Goal: Obtain resource: Download file/media

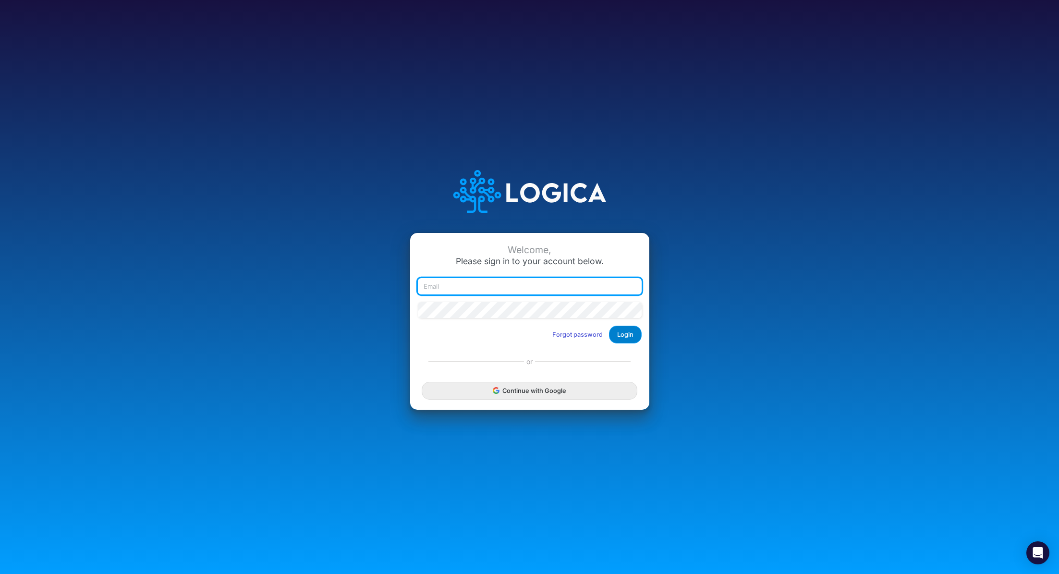
type input "[PERSON_NAME][EMAIL_ADDRESS][PERSON_NAME][DOMAIN_NAME]"
click at [629, 338] on button "Login" at bounding box center [625, 335] width 33 height 18
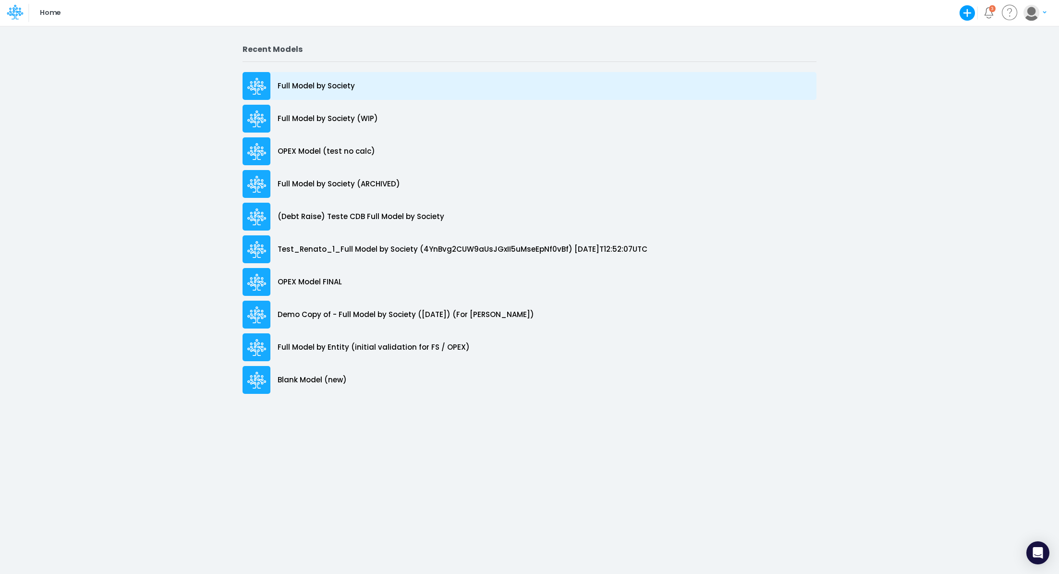
click at [313, 86] on p "Full Model by Society" at bounding box center [316, 86] width 77 height 11
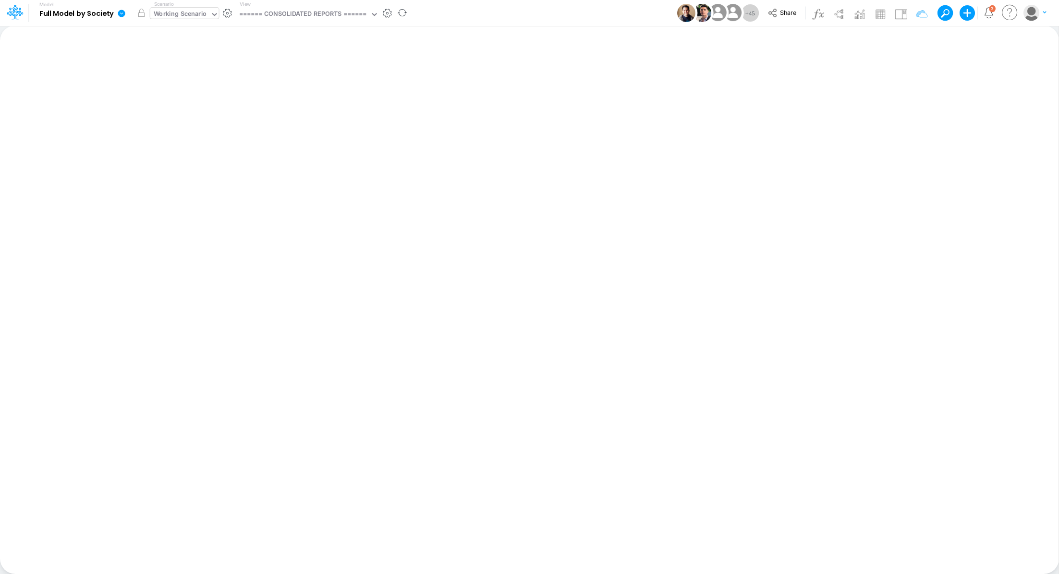
click at [169, 11] on div "Working Scenario" at bounding box center [180, 14] width 53 height 11
type input "g"
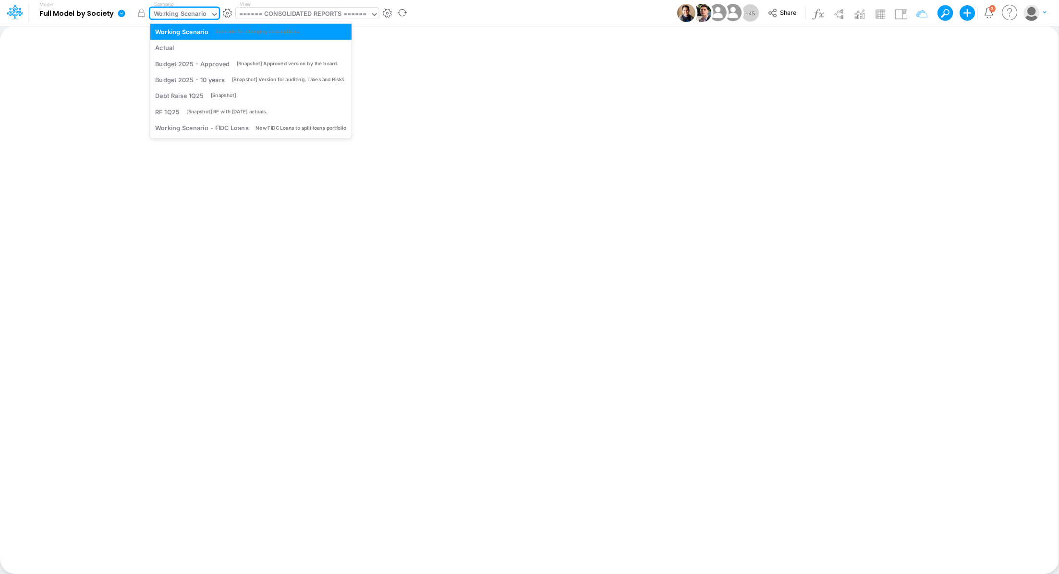
click at [259, 12] on div "====== CONSOLIDATED REPORTS ======" at bounding box center [303, 14] width 128 height 11
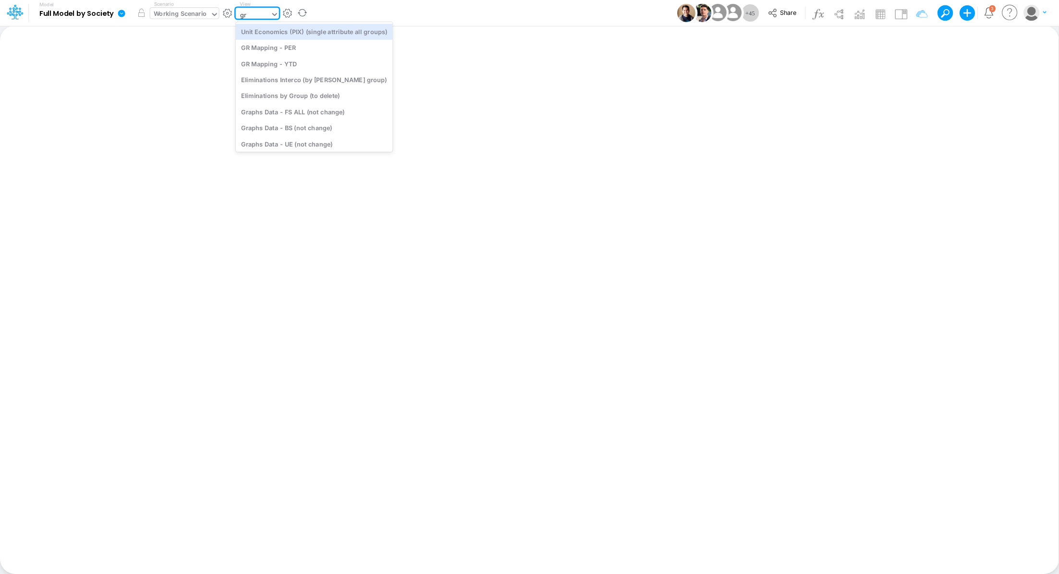
type input "gra"
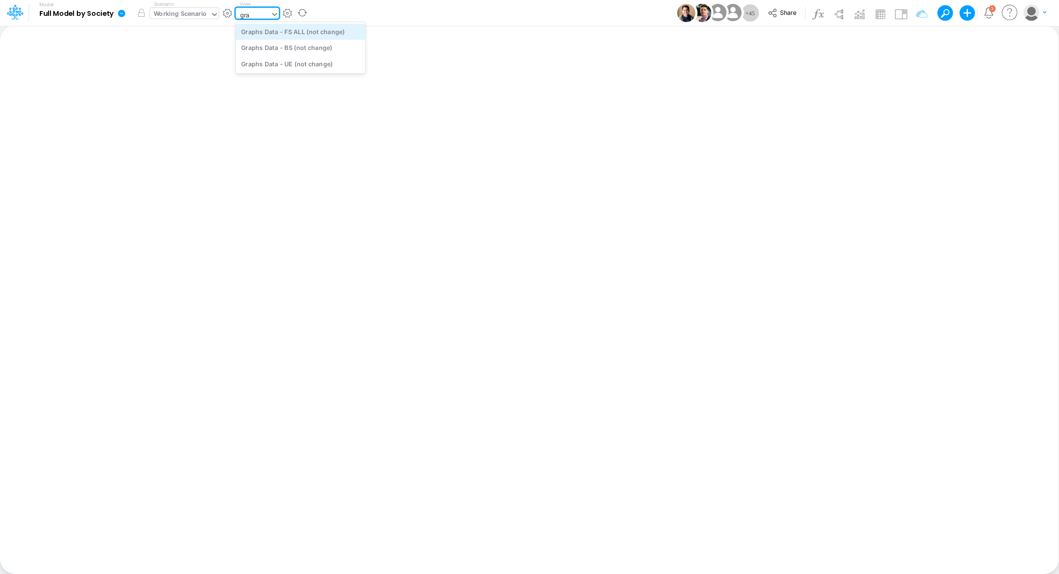
click at [284, 32] on div "Graphs Data - FS ALL (not change)" at bounding box center [301, 32] width 130 height 16
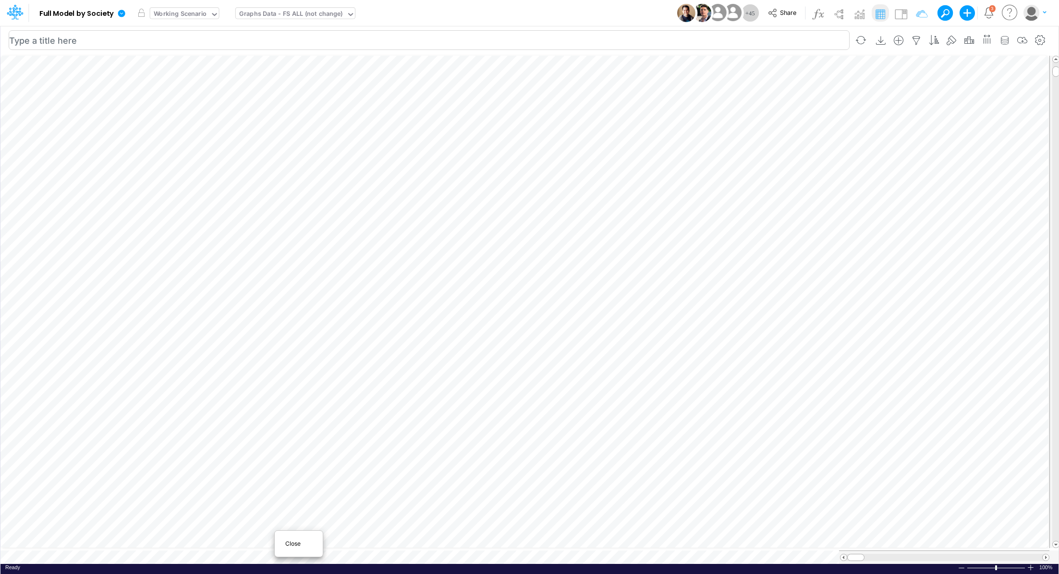
scroll to position [4, 0]
click at [123, 12] on icon at bounding box center [121, 13] width 7 height 7
click at [144, 79] on button "Export" at bounding box center [170, 84] width 103 height 16
click at [253, 88] on button "Excel" at bounding box center [273, 89] width 103 height 15
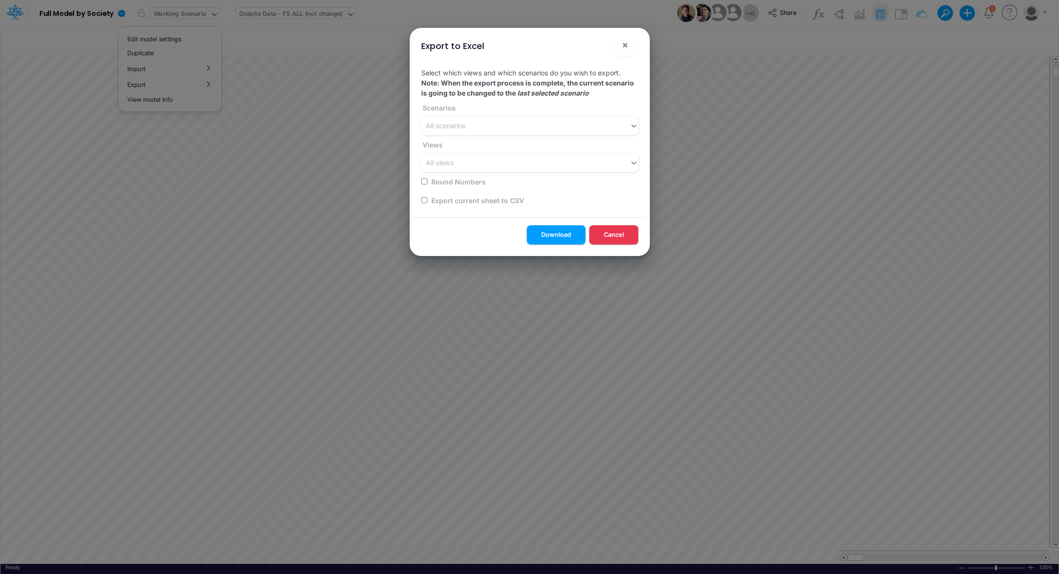
click at [422, 203] on input "checkbox" at bounding box center [424, 200] width 6 height 6
checkbox input "true"
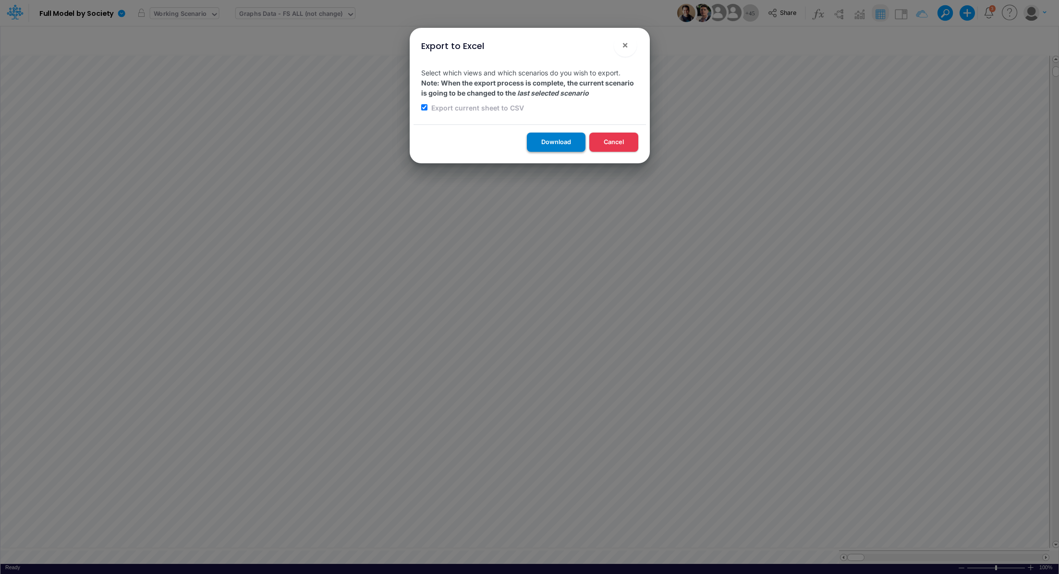
click at [542, 136] on button "Download" at bounding box center [556, 142] width 59 height 19
click at [286, 14] on div "Export to Excel × Select which views and which scenarios do you wish to export.…" at bounding box center [529, 287] width 1059 height 574
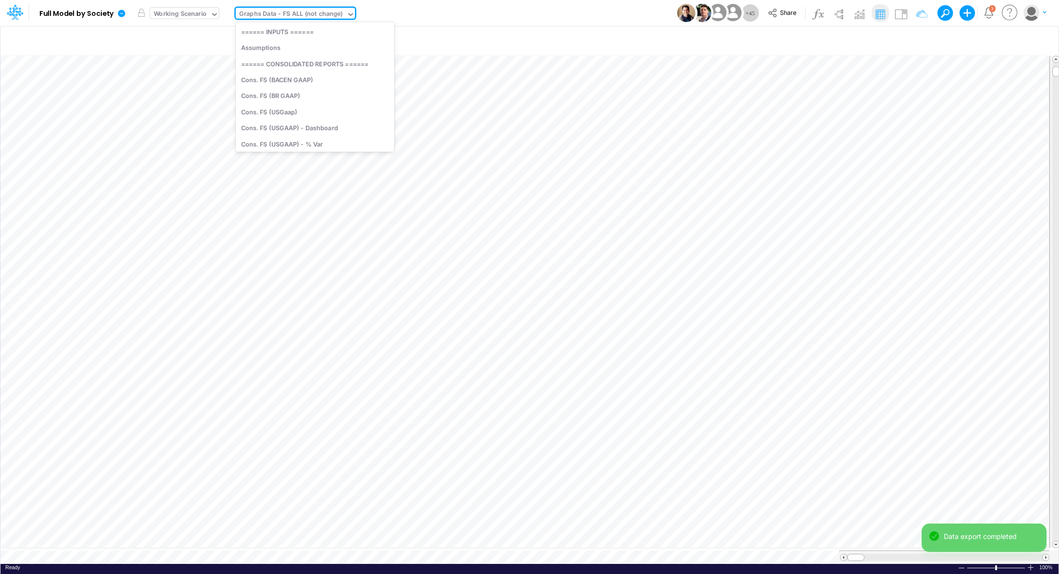
click at [286, 14] on div "Graphs Data - FS ALL (not change)" at bounding box center [291, 14] width 104 height 11
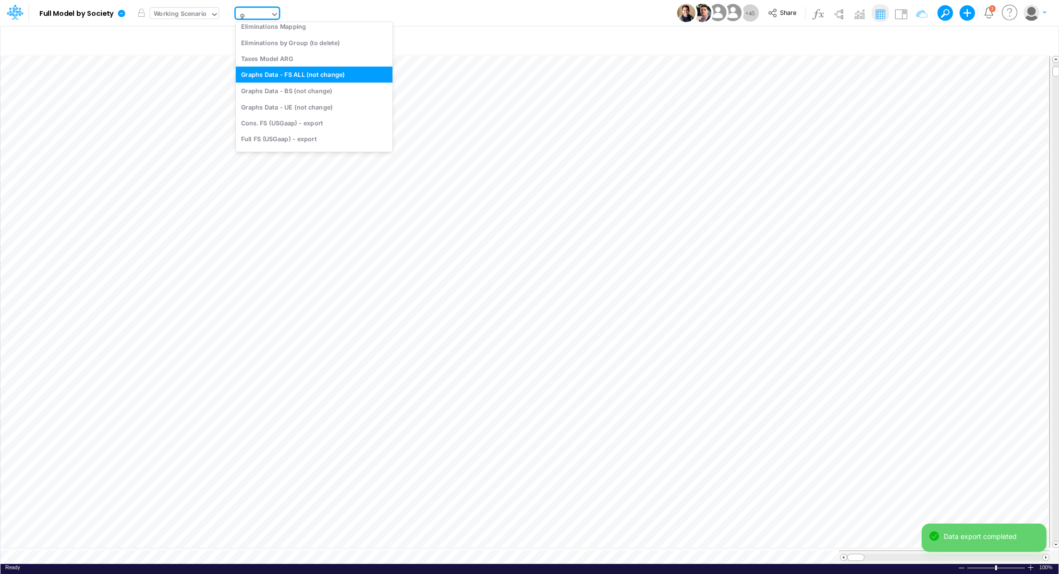
scroll to position [2, 0]
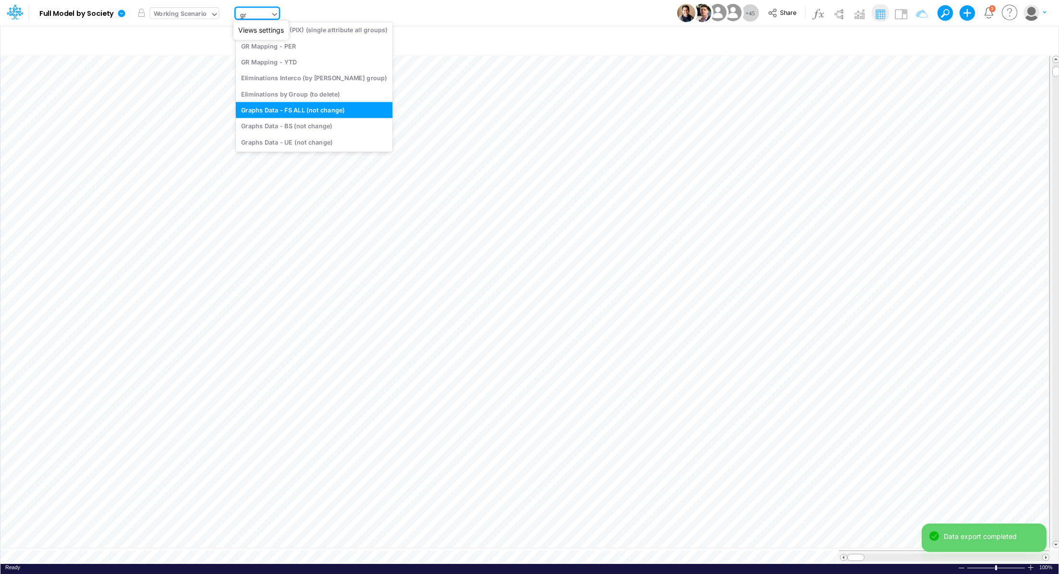
type input "gra"
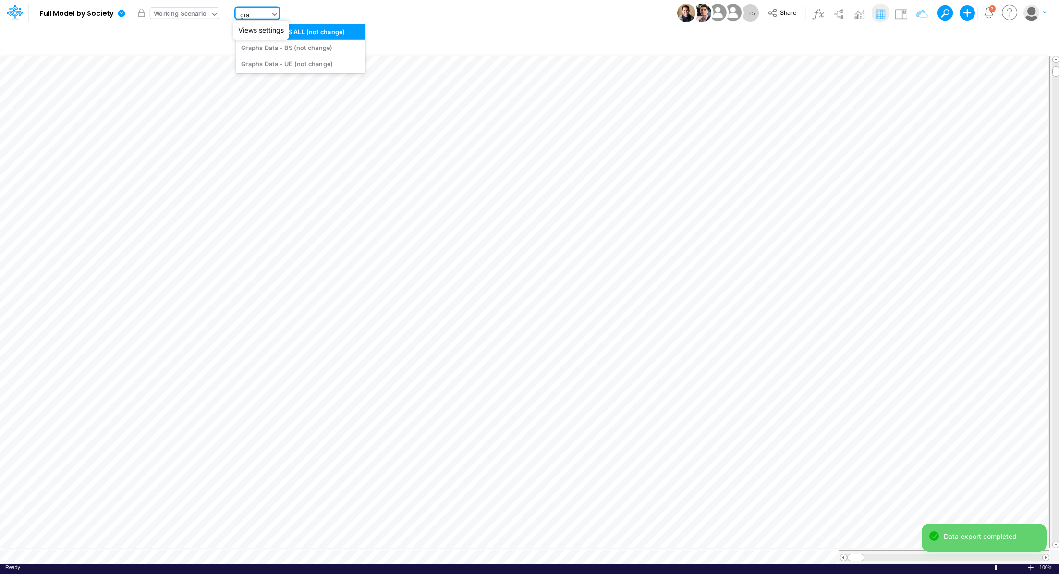
scroll to position [0, 0]
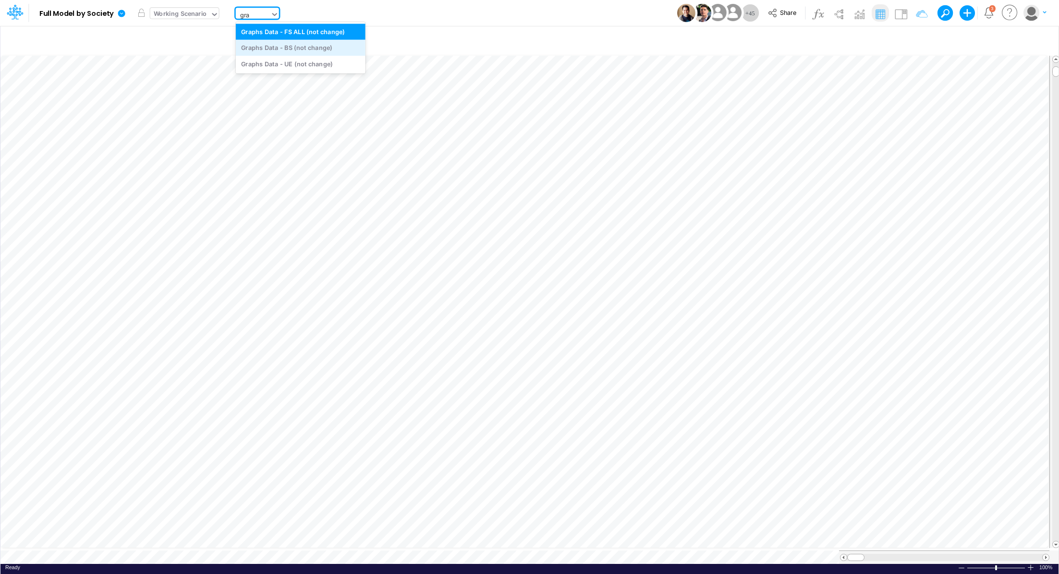
click at [302, 50] on div "Graphs Data - BS (not change)" at bounding box center [301, 48] width 130 height 16
click at [123, 14] on icon at bounding box center [121, 13] width 7 height 7
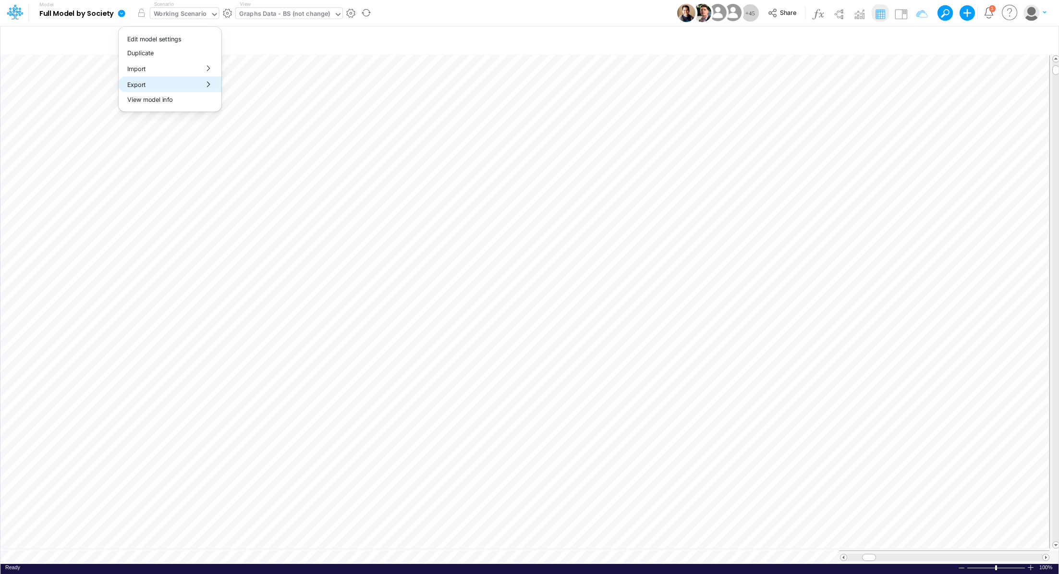
click at [158, 83] on button "Export" at bounding box center [170, 84] width 103 height 16
click at [262, 87] on button "Excel" at bounding box center [273, 89] width 103 height 15
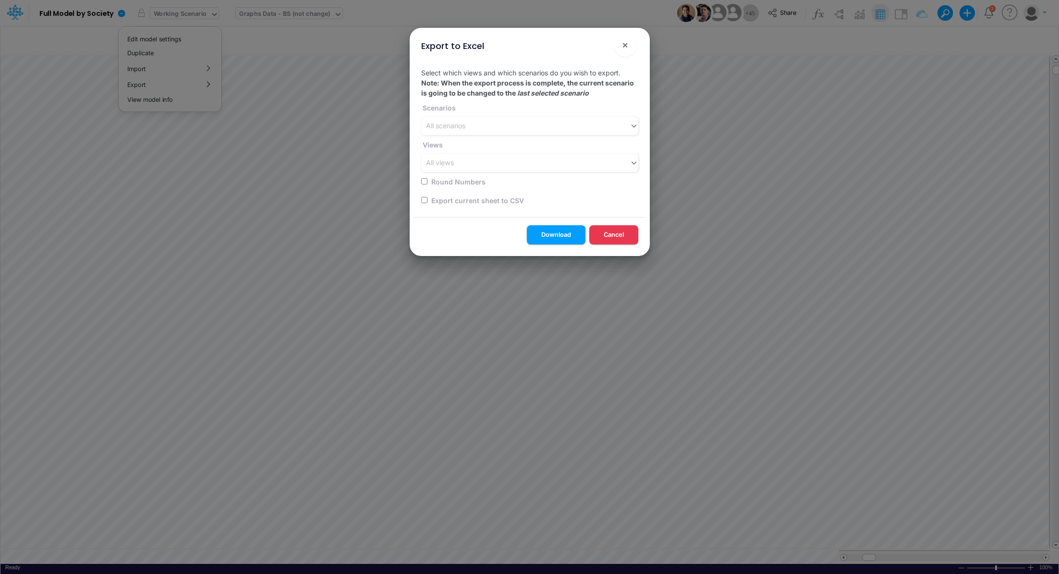
click at [440, 199] on label "Export current sheet to CSV" at bounding box center [477, 200] width 94 height 10
click at [424, 199] on input "checkbox" at bounding box center [424, 200] width 6 height 6
checkbox input "true"
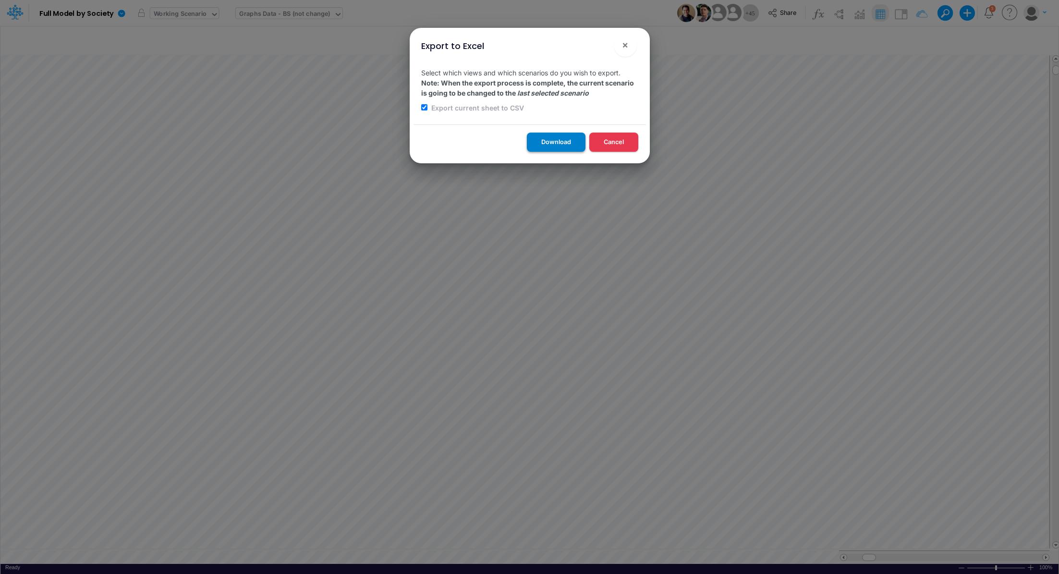
click at [557, 148] on button "Download" at bounding box center [556, 142] width 59 height 19
click at [265, 12] on div "Export to Excel × Select which views and which scenarios do you wish to export.…" at bounding box center [529, 287] width 1059 height 574
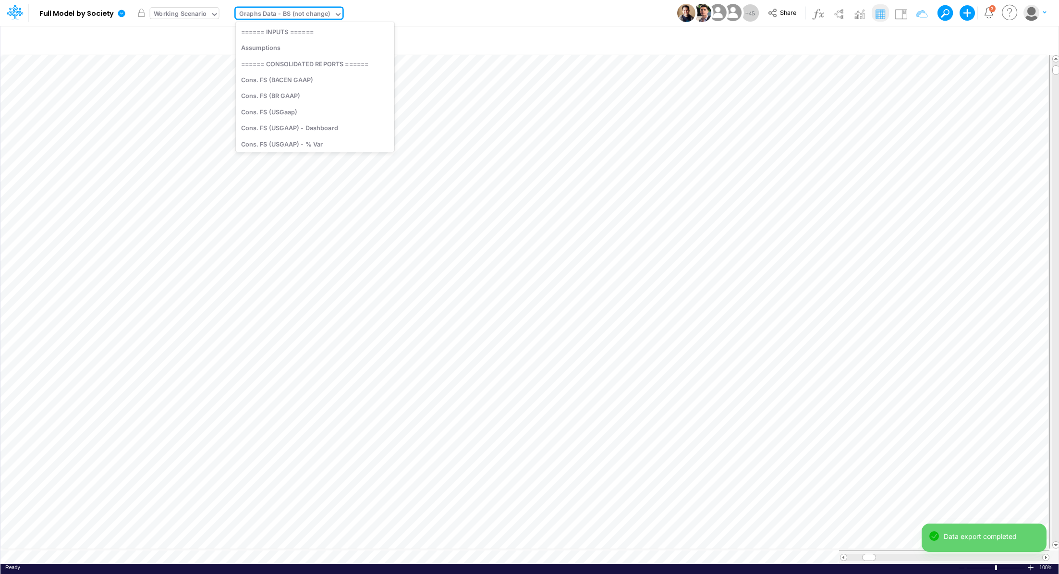
click at [265, 12] on div "Graphs Data - BS (not change)" at bounding box center [284, 14] width 91 height 11
click at [325, 98] on div "Graphs Data - UE (not change)" at bounding box center [315, 105] width 158 height 16
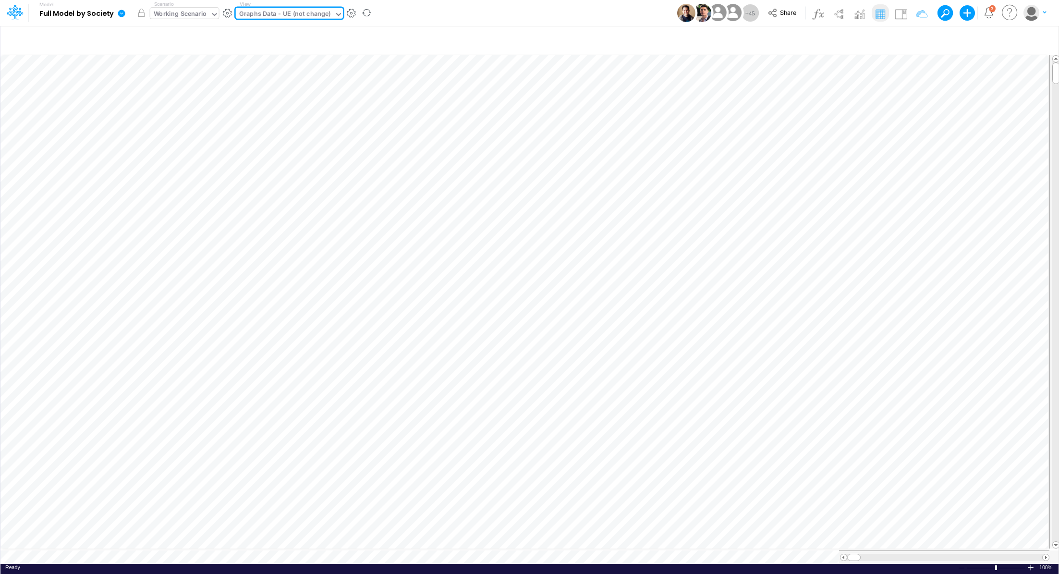
click at [124, 14] on icon at bounding box center [121, 13] width 7 height 7
click at [156, 85] on button "Export" at bounding box center [170, 84] width 103 height 16
click at [241, 92] on button "Excel" at bounding box center [273, 89] width 103 height 15
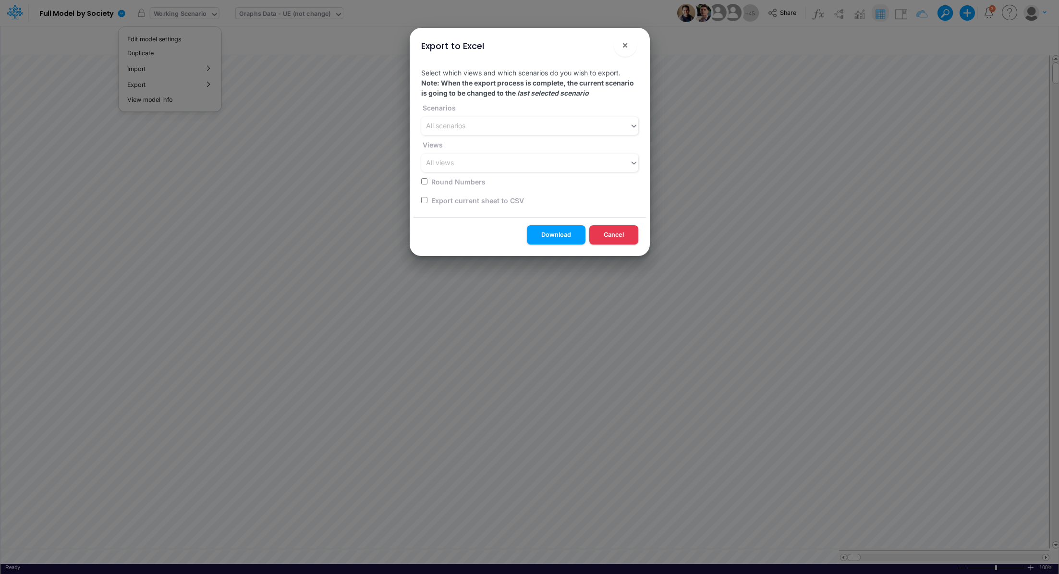
click at [425, 202] on input "checkbox" at bounding box center [424, 200] width 6 height 6
checkbox input "true"
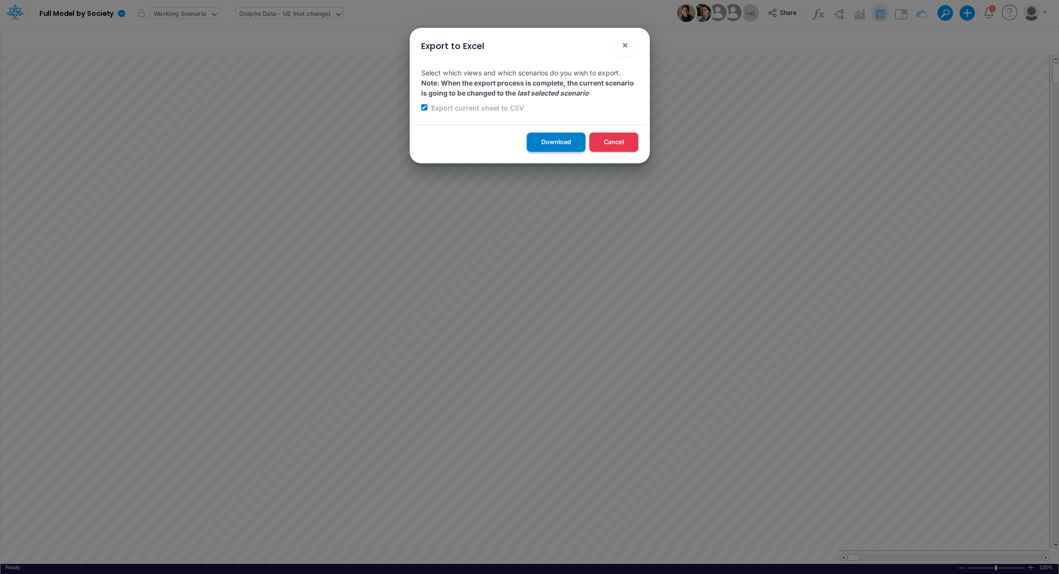
click at [541, 143] on button "Download" at bounding box center [556, 142] width 59 height 19
click at [260, 22] on div "Export to Excel × Select which views and which scenarios do you wish to export.…" at bounding box center [529, 287] width 1059 height 574
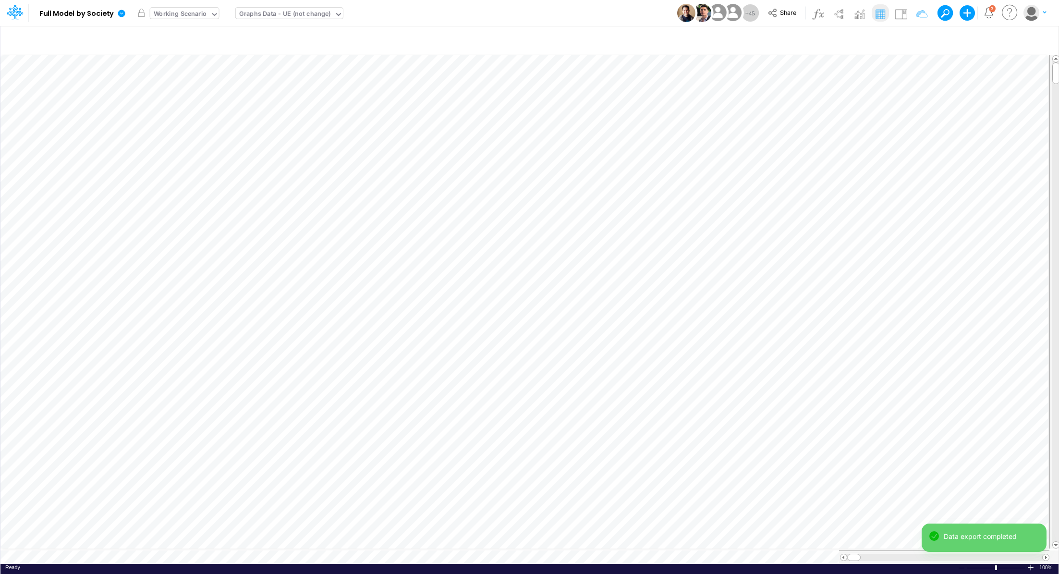
click at [261, 19] on div "Graphs Data - UE (not change)" at bounding box center [285, 14] width 92 height 11
type input "dc de"
click at [273, 33] on div "DC Deep dive" at bounding box center [301, 32] width 130 height 16
click at [122, 14] on icon at bounding box center [121, 13] width 7 height 7
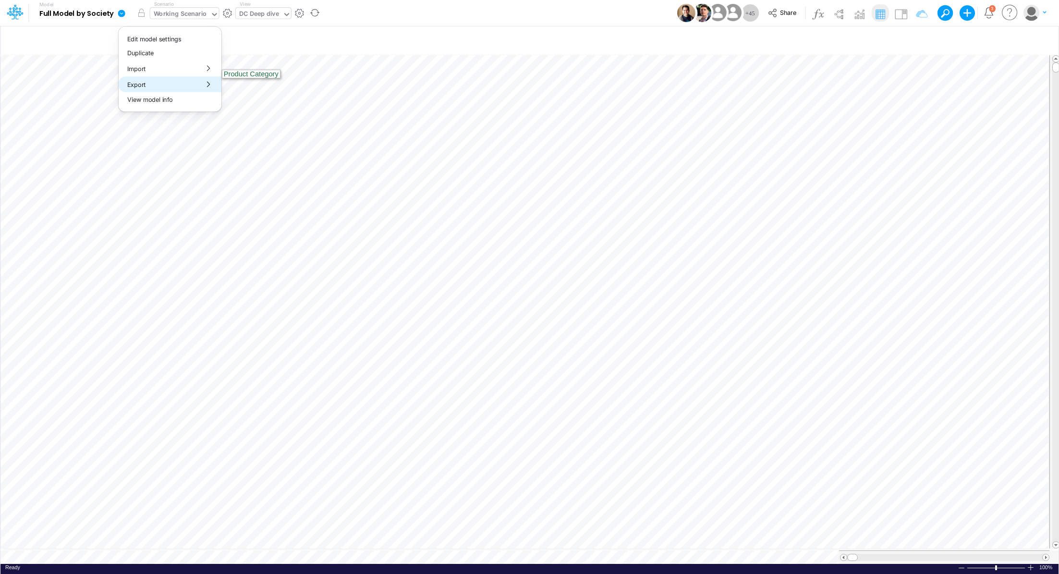
click at [154, 85] on button "Export" at bounding box center [170, 84] width 103 height 16
click at [275, 93] on button "Excel" at bounding box center [273, 89] width 103 height 15
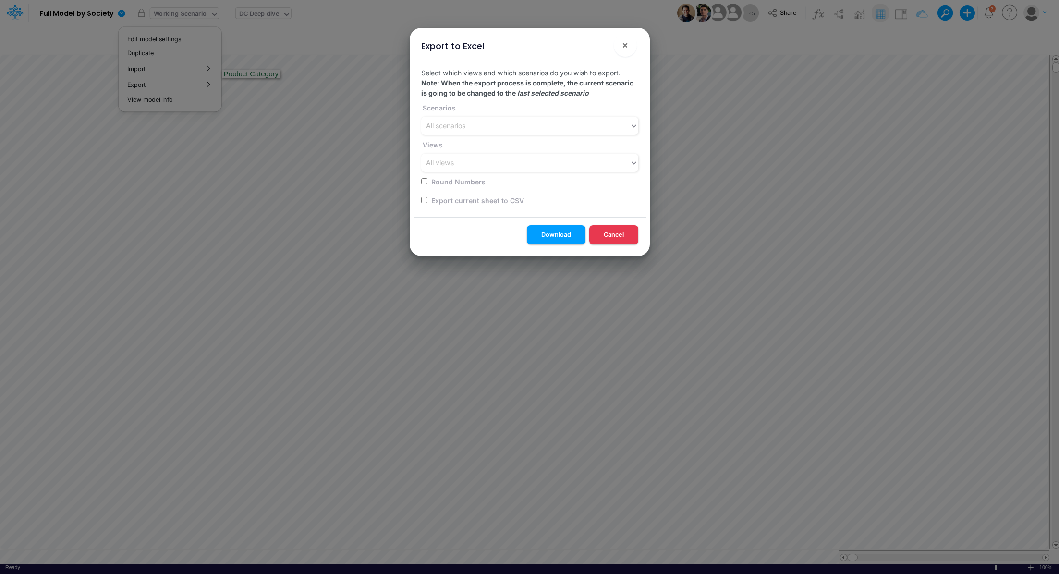
click at [424, 199] on input "checkbox" at bounding box center [424, 200] width 6 height 6
checkbox input "true"
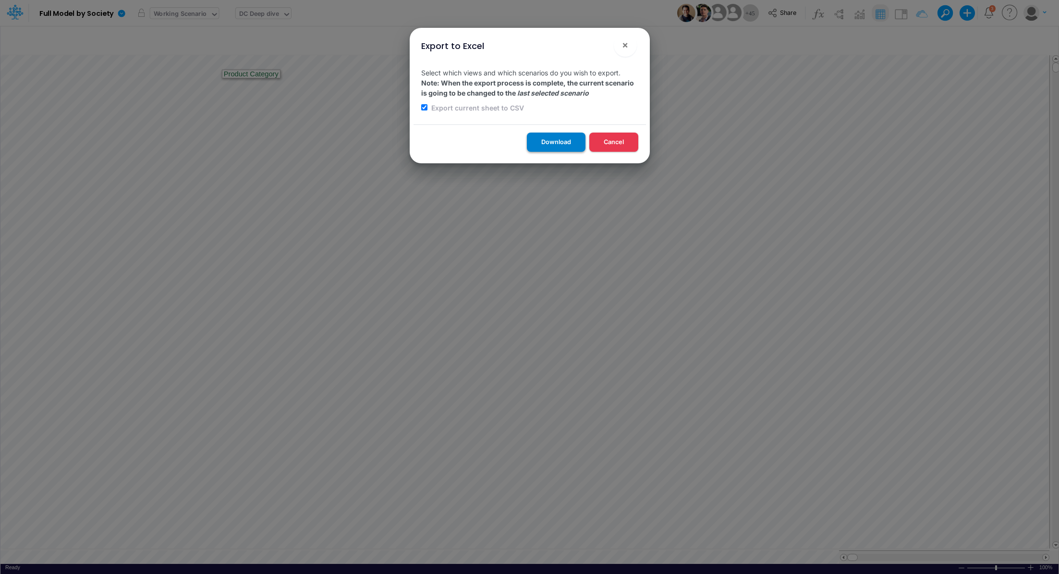
click at [555, 138] on button "Download" at bounding box center [556, 142] width 59 height 19
click at [271, 16] on div "Export to Excel × Select which views and which scenarios do you wish to export.…" at bounding box center [529, 287] width 1059 height 574
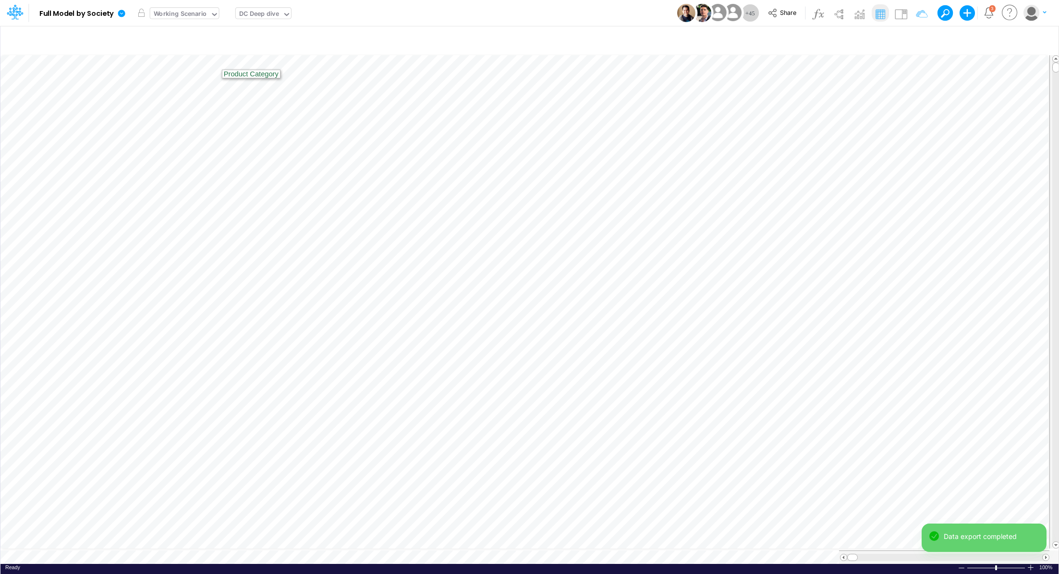
click at [265, 14] on div "DC Deep dive" at bounding box center [259, 14] width 40 height 11
type input "bs de"
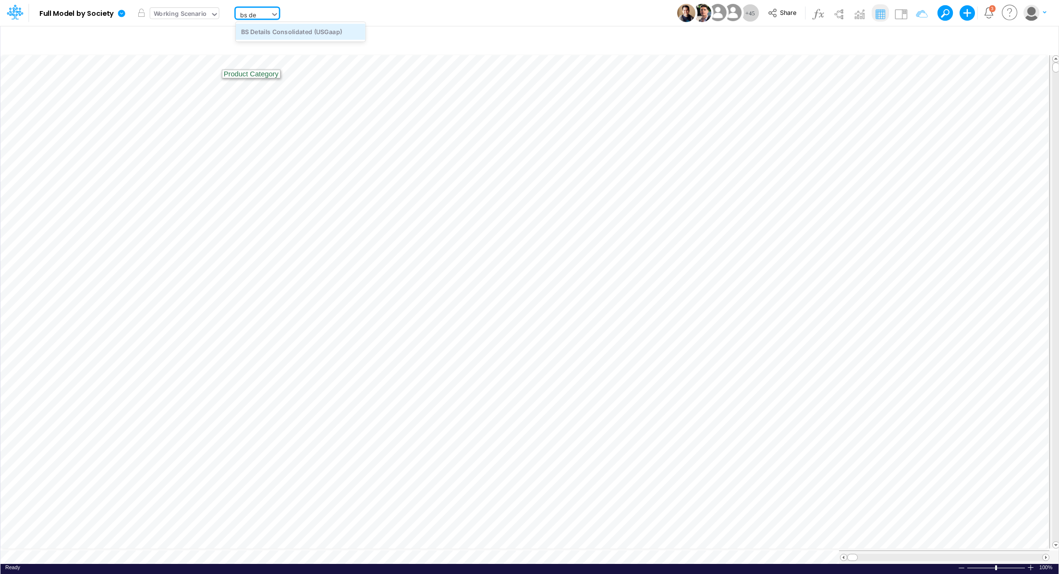
click at [280, 31] on div "BS Details Consolidated (USGaap)" at bounding box center [301, 32] width 130 height 16
click at [121, 13] on icon at bounding box center [121, 13] width 9 height 9
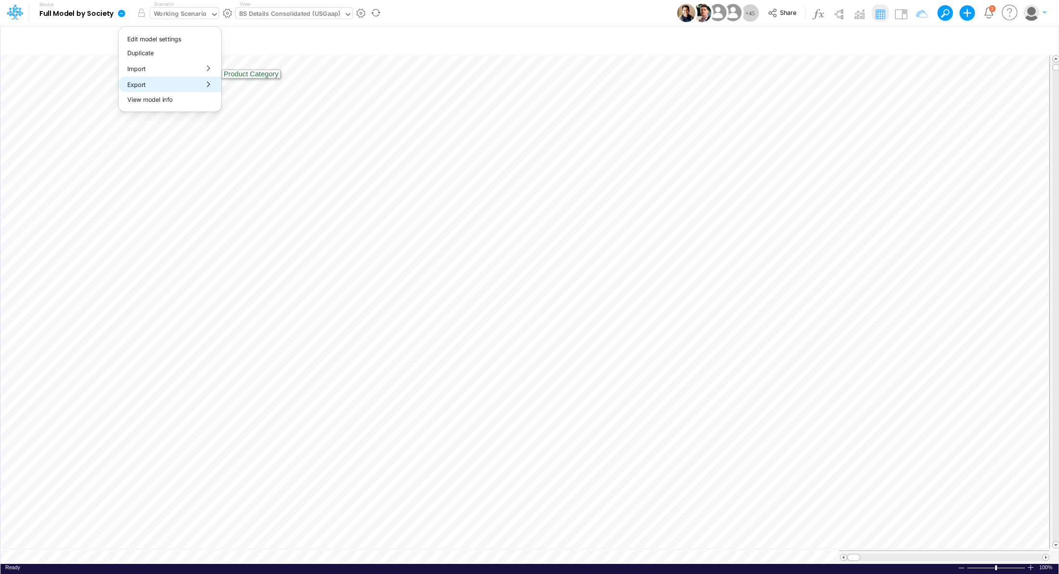
click at [157, 82] on button "Export" at bounding box center [170, 84] width 103 height 16
click at [271, 89] on button "Excel" at bounding box center [273, 89] width 103 height 15
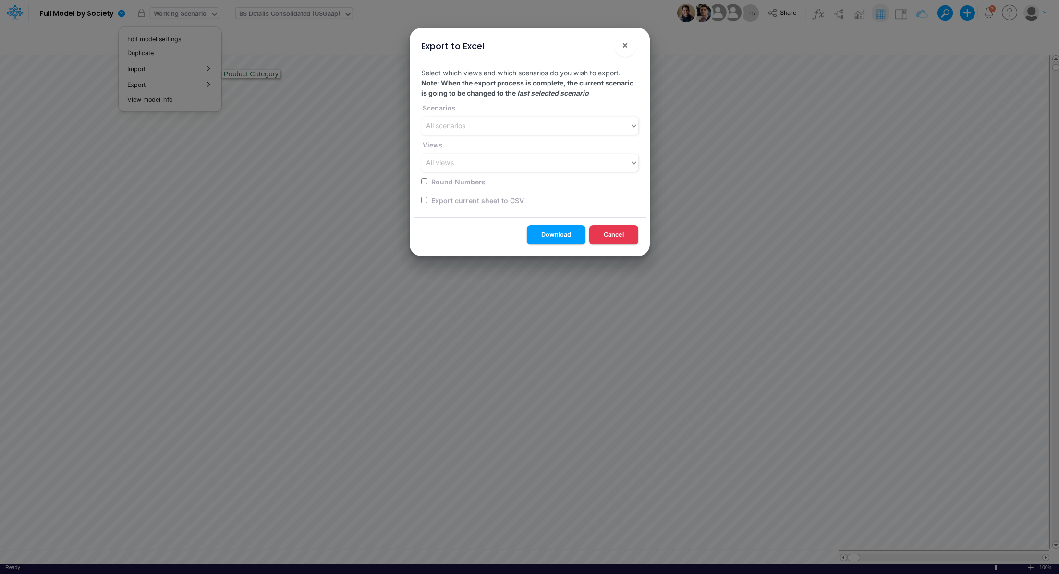
click at [446, 200] on label "Export current sheet to CSV" at bounding box center [477, 200] width 94 height 10
click at [422, 199] on input "checkbox" at bounding box center [424, 200] width 6 height 6
checkbox input "true"
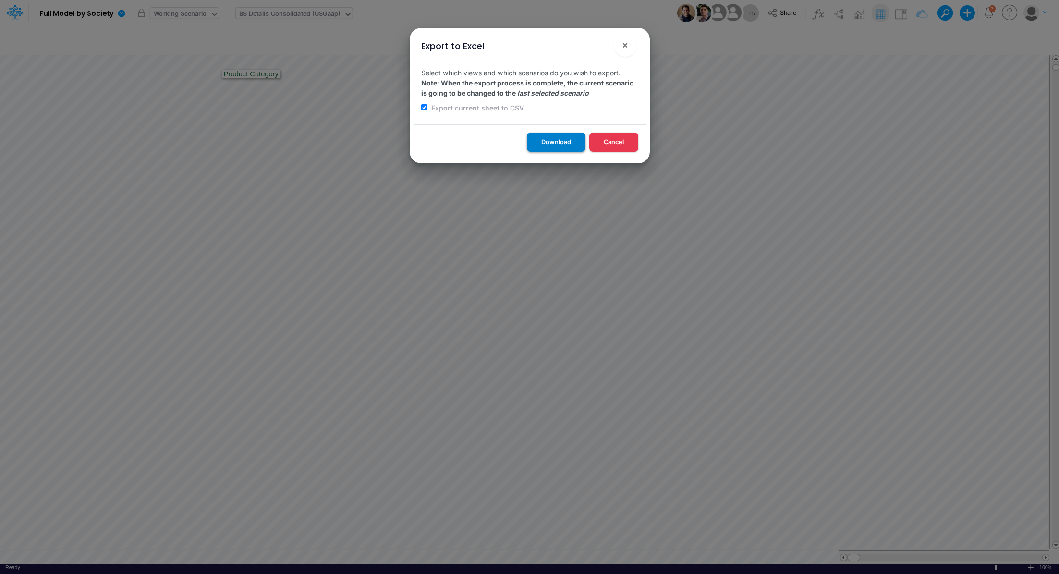
click at [543, 148] on button "Download" at bounding box center [556, 142] width 59 height 19
click at [254, 7] on div "Export to Excel × Select which views and which scenarios do you wish to export.…" at bounding box center [529, 287] width 1059 height 574
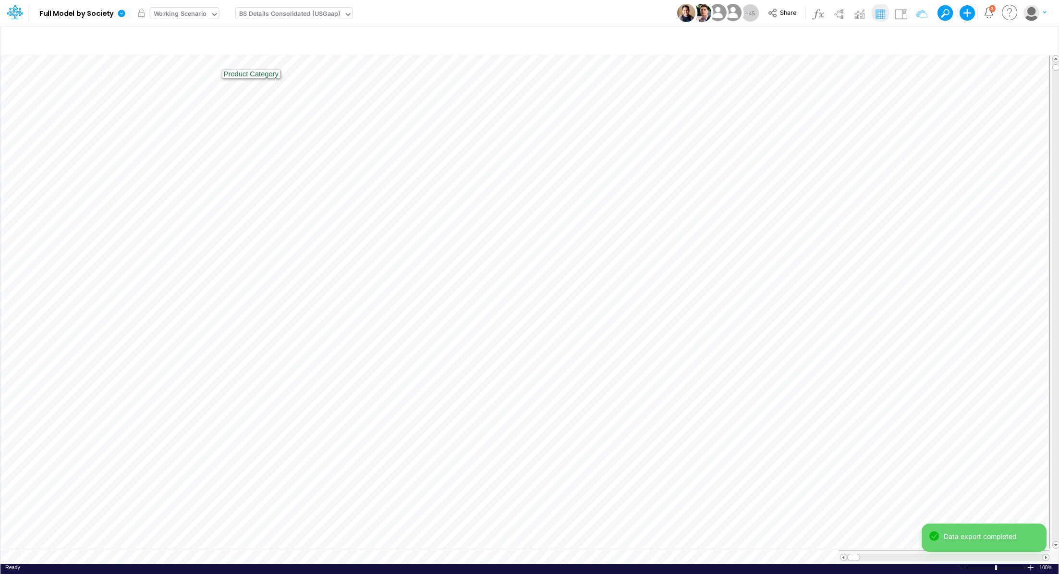
click at [255, 13] on div "BS Details Consolidated (USGaap)" at bounding box center [289, 14] width 101 height 11
type input "P&L"
click at [278, 48] on div "P&L (C & B2B)" at bounding box center [301, 48] width 130 height 16
click at [123, 13] on icon at bounding box center [121, 13] width 7 height 7
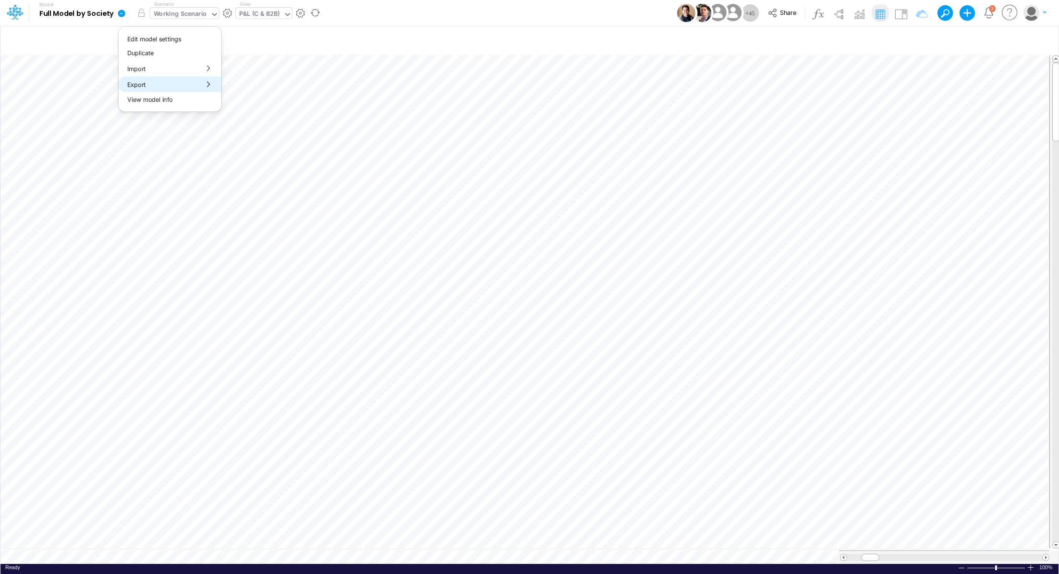
click at [144, 84] on button "Export" at bounding box center [170, 84] width 103 height 16
click at [247, 92] on button "Excel" at bounding box center [273, 89] width 103 height 15
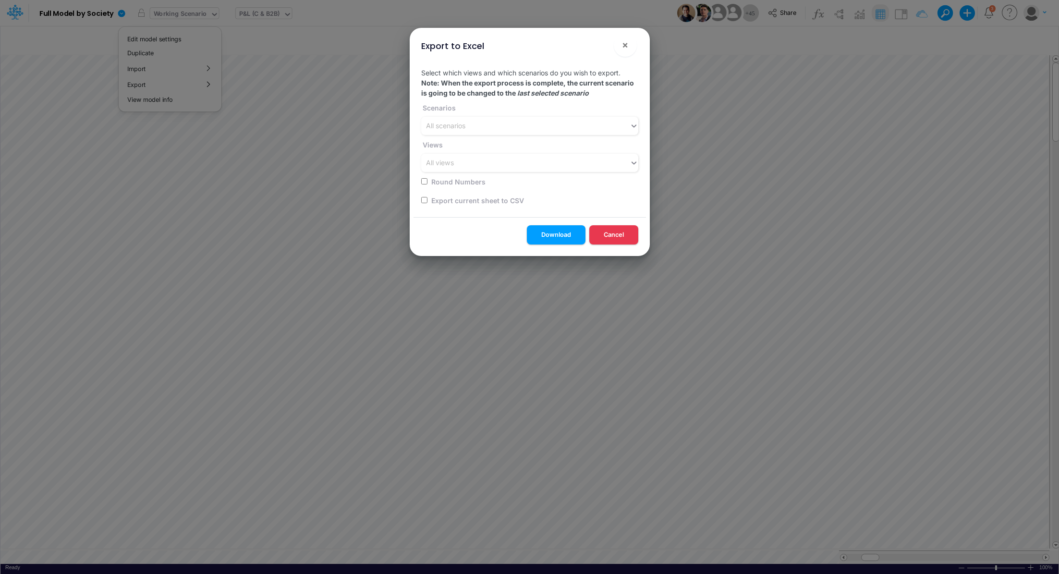
click at [426, 198] on input "checkbox" at bounding box center [424, 200] width 6 height 6
checkbox input "true"
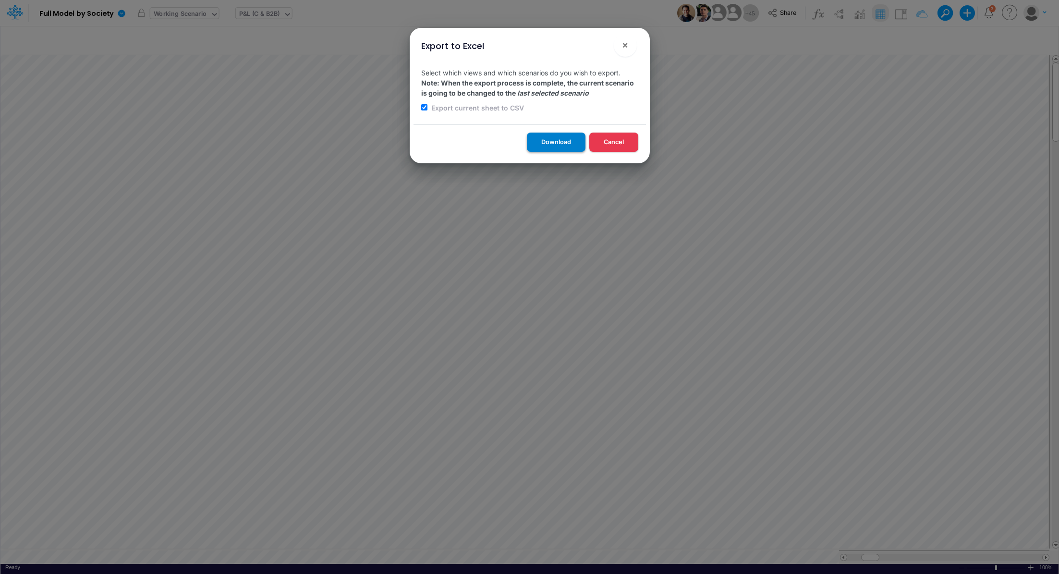
click at [541, 149] on button "Download" at bounding box center [556, 142] width 59 height 19
click at [265, 16] on div "Export to Excel × Select which views and which scenarios do you wish to export.…" at bounding box center [529, 287] width 1059 height 574
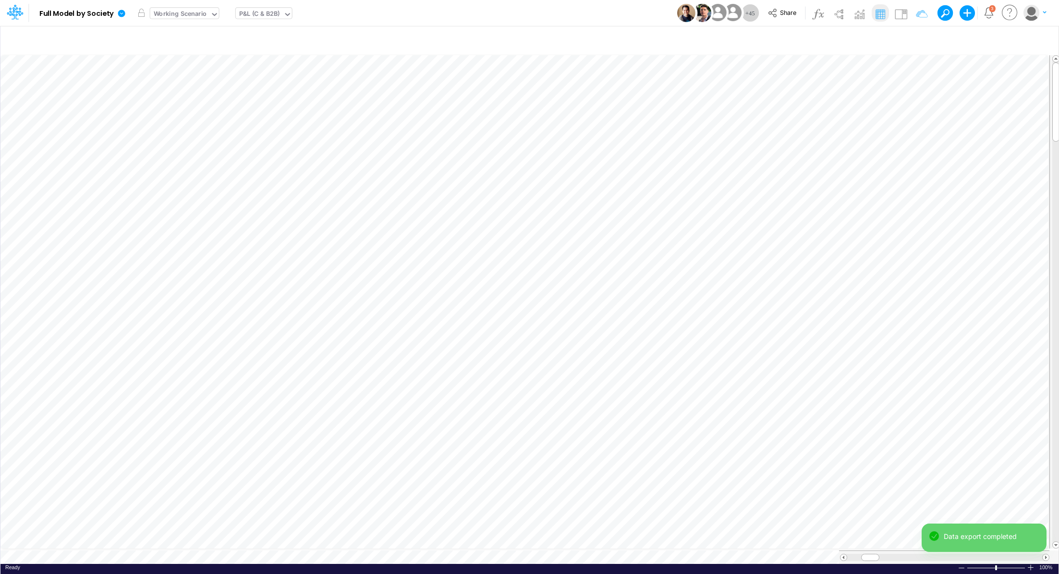
click at [265, 16] on div "P&L (C & B2B)" at bounding box center [259, 14] width 41 height 11
type input "unit"
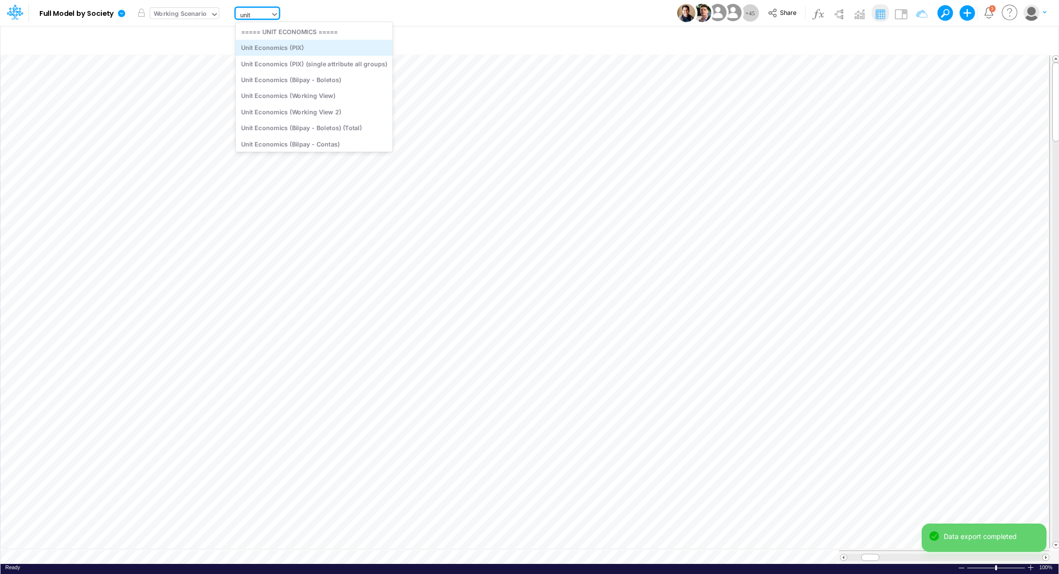
click at [274, 46] on div "Unit Economics (PIX)" at bounding box center [314, 48] width 157 height 16
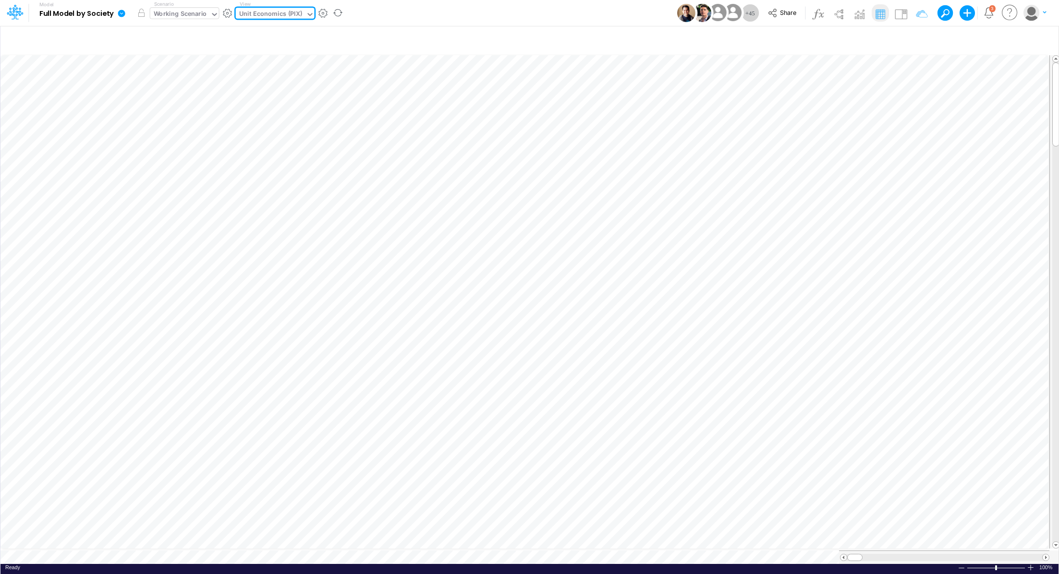
click at [122, 12] on icon at bounding box center [121, 13] width 7 height 7
click at [149, 82] on button "Export" at bounding box center [170, 84] width 103 height 16
click at [257, 94] on button "Excel" at bounding box center [273, 89] width 103 height 15
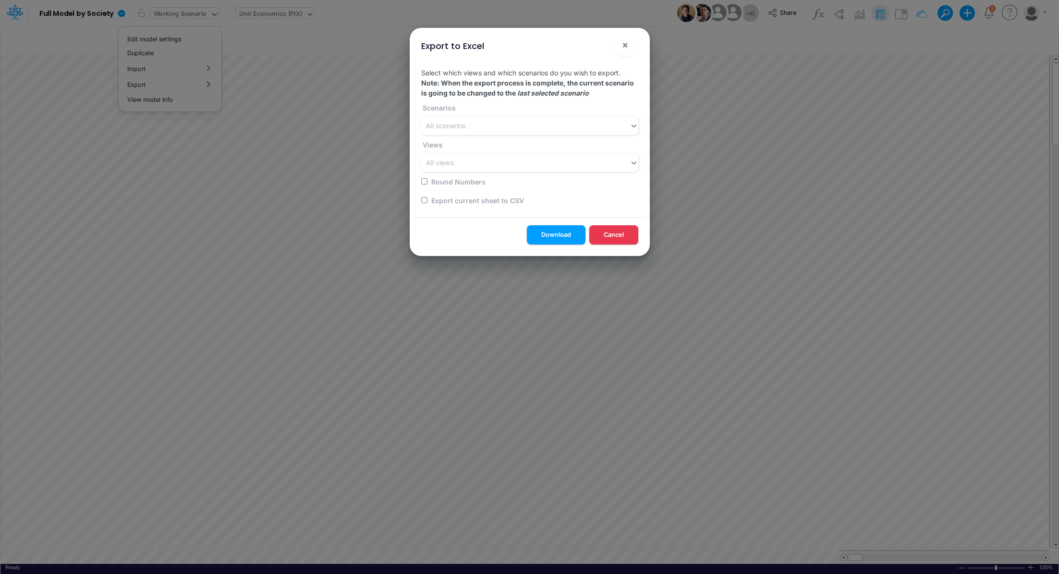
click at [422, 201] on input "checkbox" at bounding box center [424, 200] width 6 height 6
checkbox input "true"
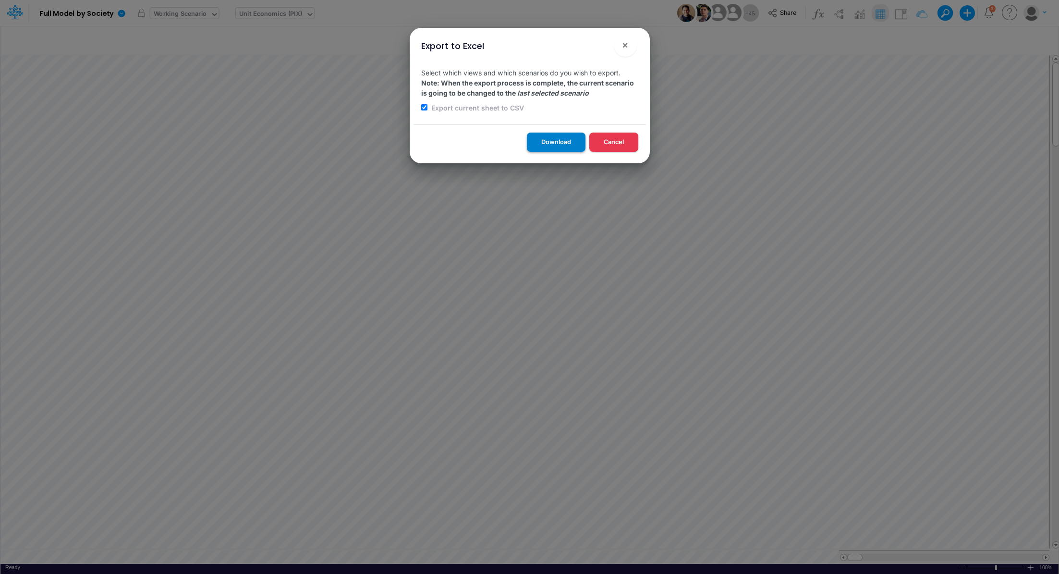
click at [538, 145] on button "Download" at bounding box center [556, 142] width 59 height 19
click at [343, 192] on div "Export to Excel × Select which views and which scenarios do you wish to export.…" at bounding box center [529, 287] width 1059 height 574
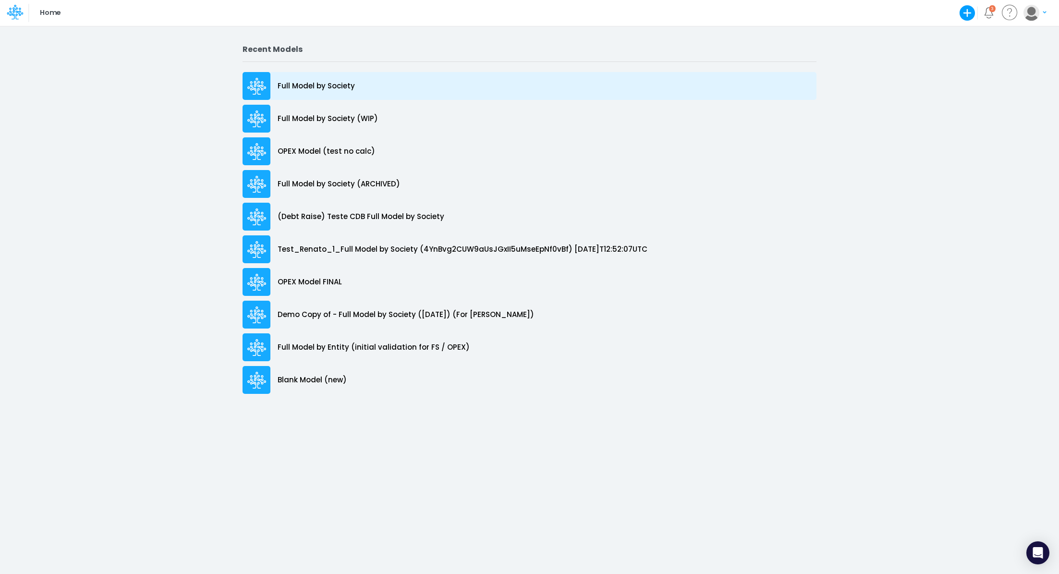
click at [325, 86] on p "Full Model by Society" at bounding box center [316, 86] width 77 height 11
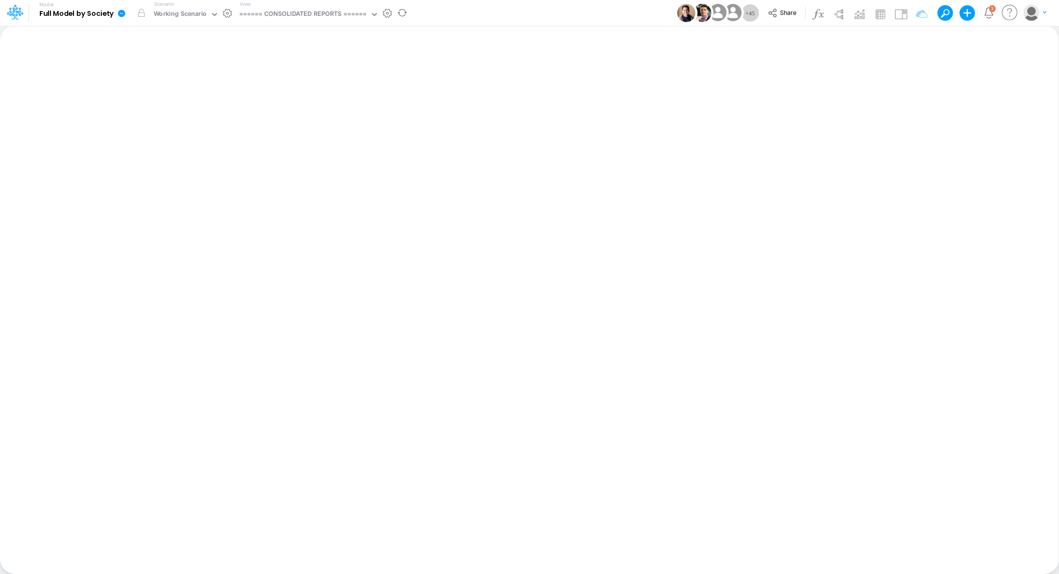
click at [120, 15] on icon at bounding box center [121, 13] width 7 height 7
click at [148, 96] on button "View model info" at bounding box center [170, 99] width 103 height 15
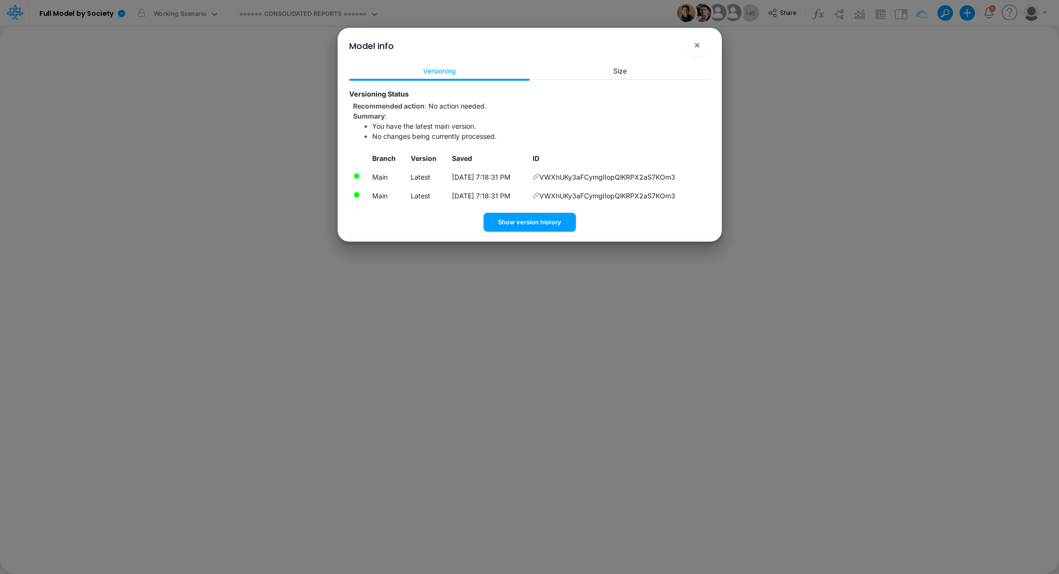
click at [539, 177] on icon at bounding box center [535, 176] width 7 height 7
